Goal: Transaction & Acquisition: Purchase product/service

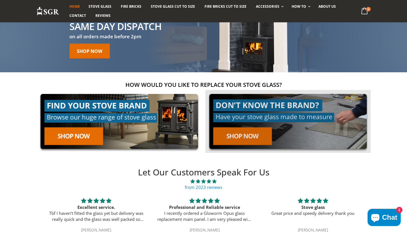
scroll to position [46, 0]
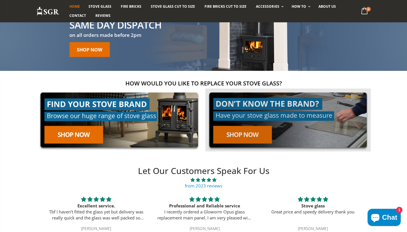
click at [245, 135] on link at bounding box center [287, 119] width 165 height 63
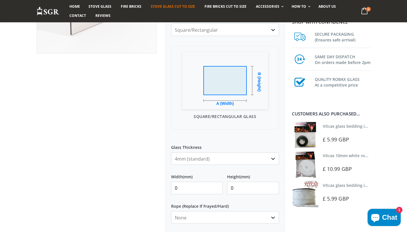
scroll to position [142, 0]
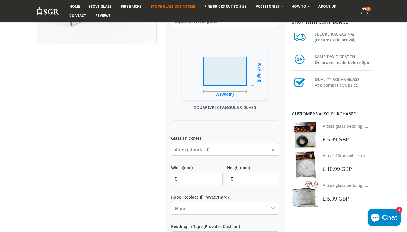
click at [194, 182] on input "0" at bounding box center [197, 178] width 52 height 13
type input "660"
click at [243, 173] on input "0" at bounding box center [253, 178] width 52 height 13
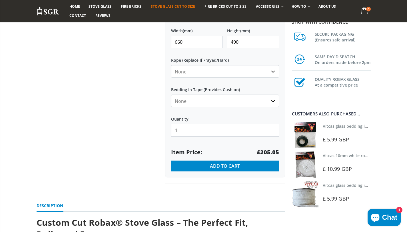
scroll to position [281, 0]
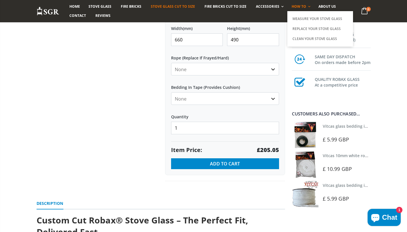
type input "490"
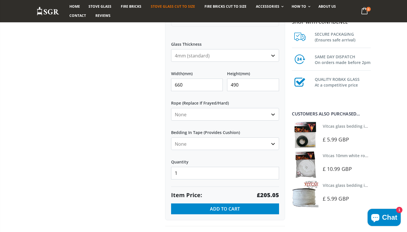
scroll to position [238, 0]
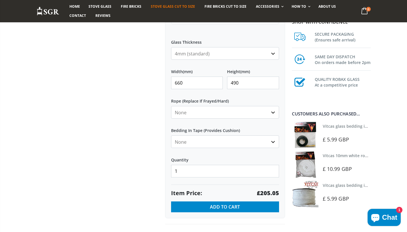
click at [347, 125] on link "Vitcas glass bedding in tape - 2mm x 10mm x 2 meters" at bounding box center [375, 125] width 106 height 5
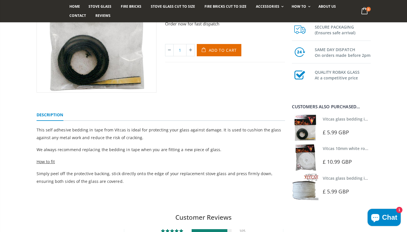
scroll to position [94, 0]
click at [48, 160] on span "How to fit" at bounding box center [46, 160] width 19 height 5
click at [44, 160] on span "How to fit" at bounding box center [46, 160] width 19 height 5
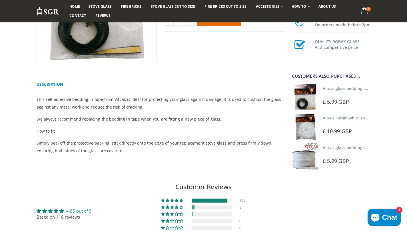
scroll to position [134, 0]
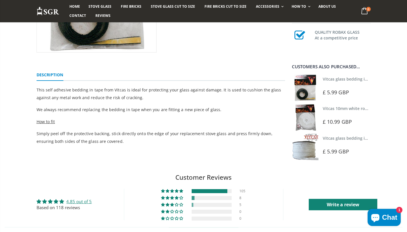
click at [47, 122] on span "How to fit" at bounding box center [46, 121] width 19 height 5
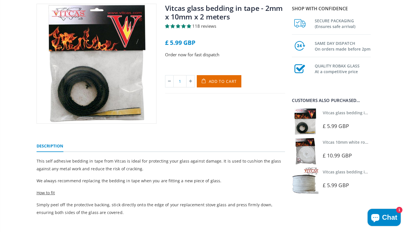
scroll to position [0, 0]
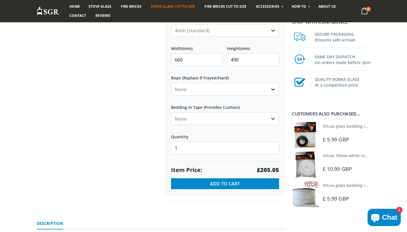
scroll to position [261, 0]
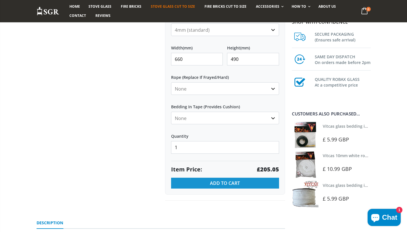
click at [235, 183] on span "Add to Cart" at bounding box center [225, 183] width 30 height 6
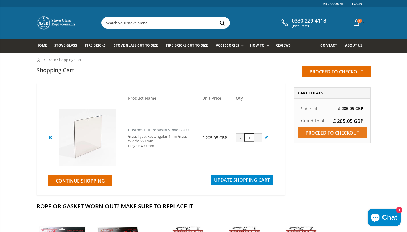
click at [312, 137] on input "Proceed to checkout" at bounding box center [332, 132] width 68 height 11
